Goal: Find specific page/section: Find specific page/section

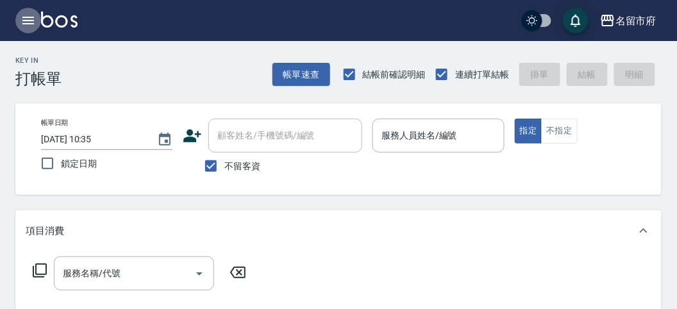
click at [26, 25] on icon "button" at bounding box center [28, 20] width 15 height 15
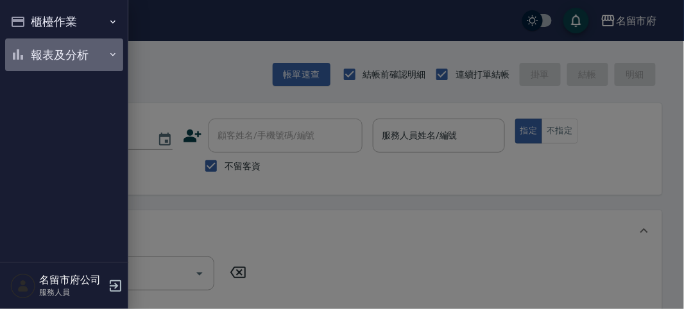
drag, startPoint x: 38, startPoint y: 53, endPoint x: 40, endPoint y: 62, distance: 9.2
click at [39, 49] on button "報表及分析" at bounding box center [64, 54] width 118 height 33
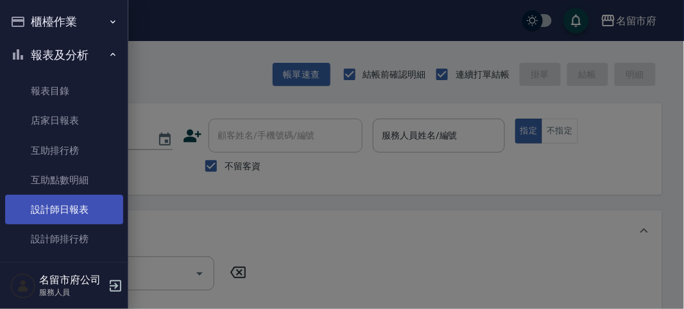
click at [59, 212] on link "設計師日報表" at bounding box center [64, 209] width 118 height 29
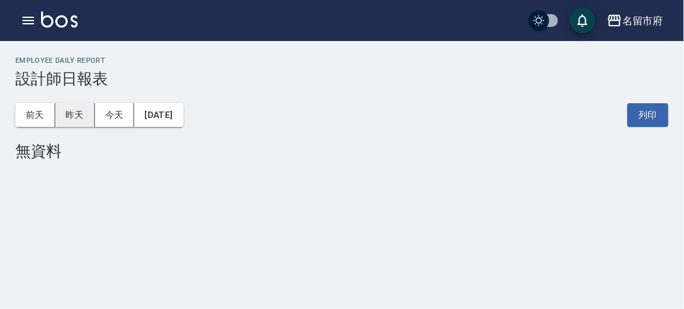
click at [72, 122] on button "昨天" at bounding box center [75, 115] width 40 height 24
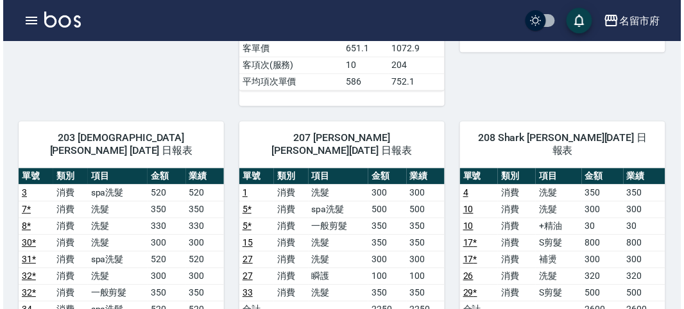
scroll to position [641, 0]
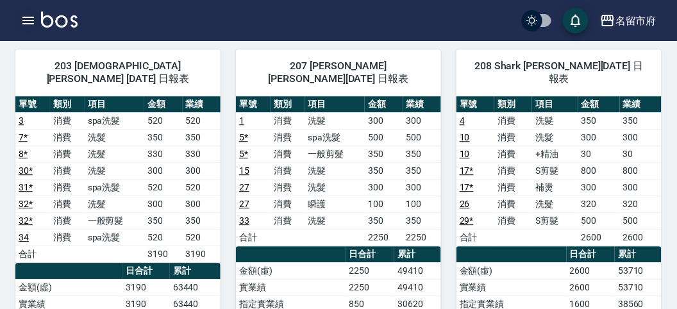
click at [26, 22] on icon "button" at bounding box center [28, 20] width 15 height 15
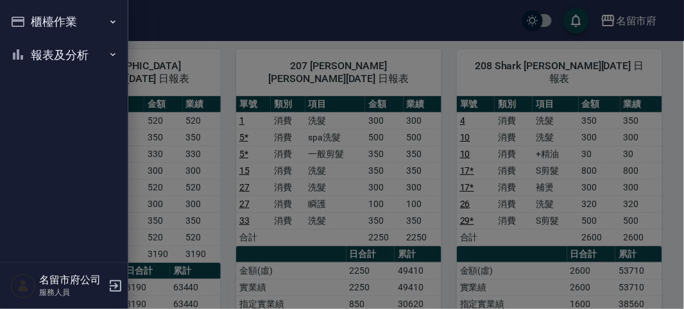
click at [26, 23] on button "櫃檯作業" at bounding box center [64, 21] width 118 height 33
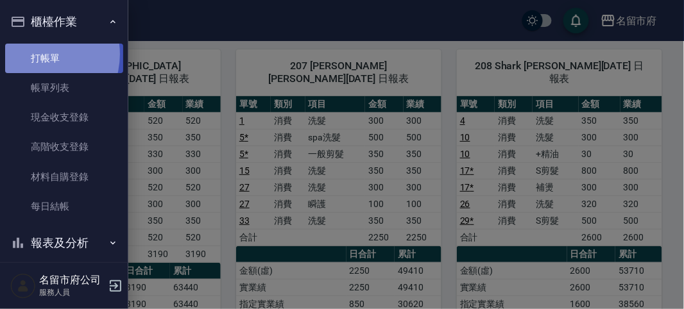
click at [36, 54] on link "打帳單" at bounding box center [64, 58] width 118 height 29
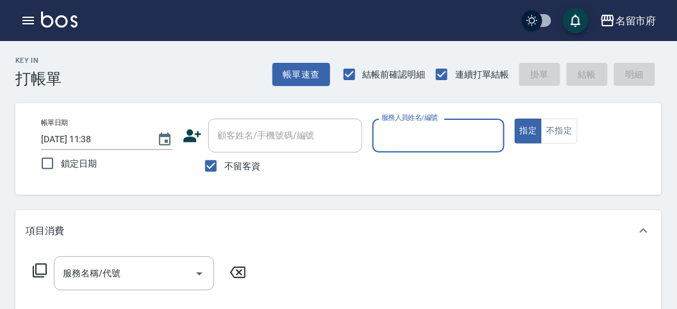
click at [239, 81] on div "Key In 打帳單 帳單速查 結帳前確認明細 連續打單結帳 掛單 結帳 明細" at bounding box center [331, 64] width 662 height 47
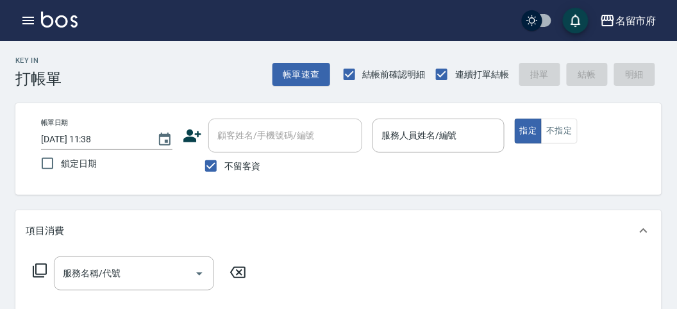
click at [414, 172] on div "帳單日期 [DATE] 11:38 鎖定日期 顧客姓名/手機號碼/編號 顧客姓名/手機號碼/編號 不留客資 服務人員姓名/編號 服務人員姓名/編號 指定 不指定" at bounding box center [339, 149] width 616 height 61
